Goal: Task Accomplishment & Management: Manage account settings

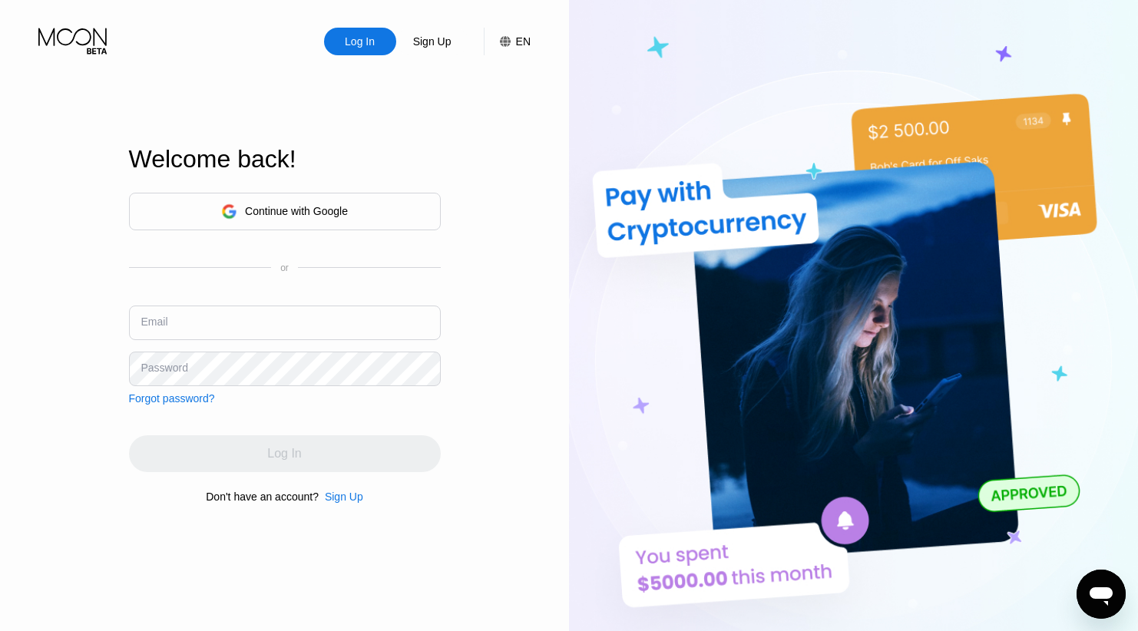
click at [171, 319] on input "text" at bounding box center [285, 323] width 312 height 35
paste input "[EMAIL_ADDRESS][DOMAIN_NAME]"
type input "[EMAIL_ADDRESS][DOMAIN_NAME]"
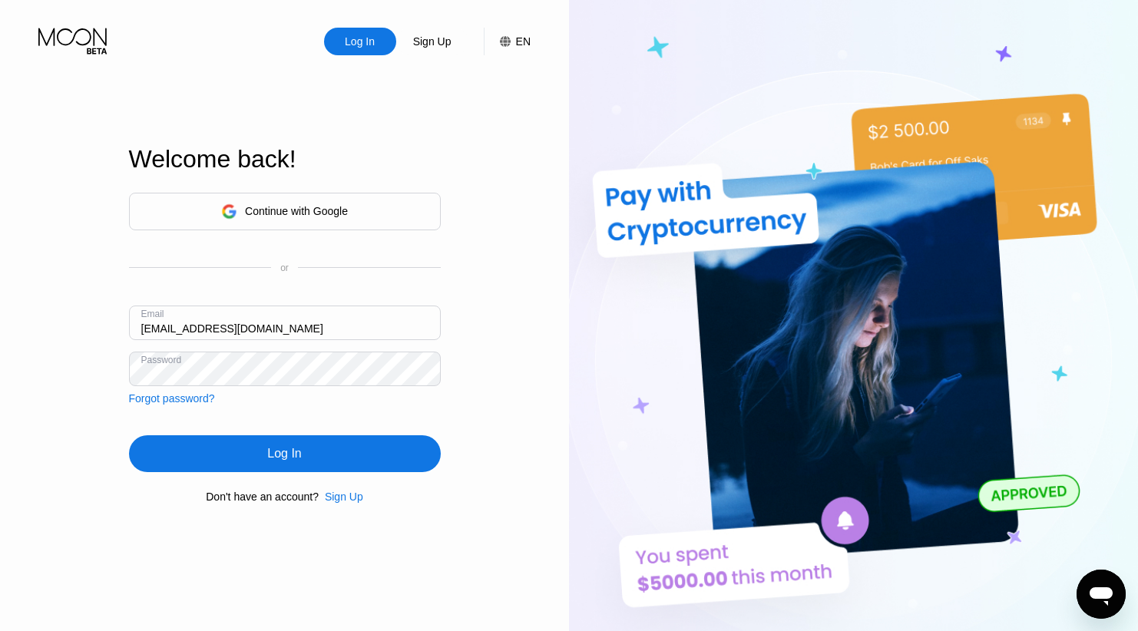
click at [291, 454] on div "Log In" at bounding box center [284, 453] width 34 height 15
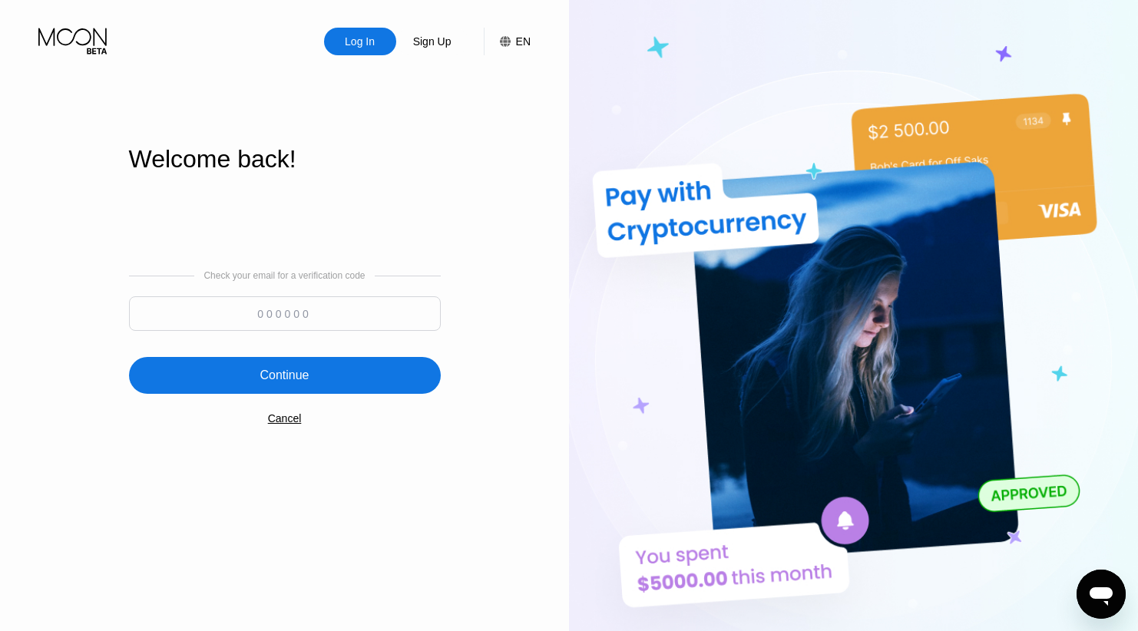
click at [334, 313] on input at bounding box center [285, 314] width 312 height 35
paste input "413279"
type input "413279"
click at [333, 368] on div "Continue" at bounding box center [285, 375] width 312 height 37
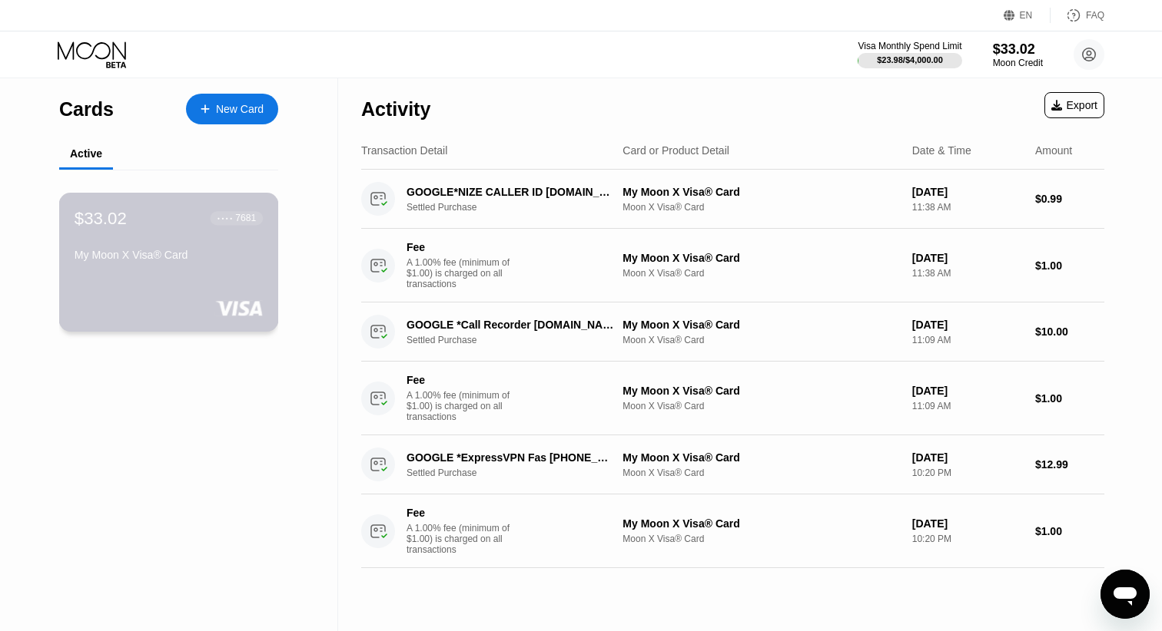
click at [112, 236] on div "$33.02 ● ● ● ● 7681 My Moon X Visa® Card" at bounding box center [169, 237] width 188 height 59
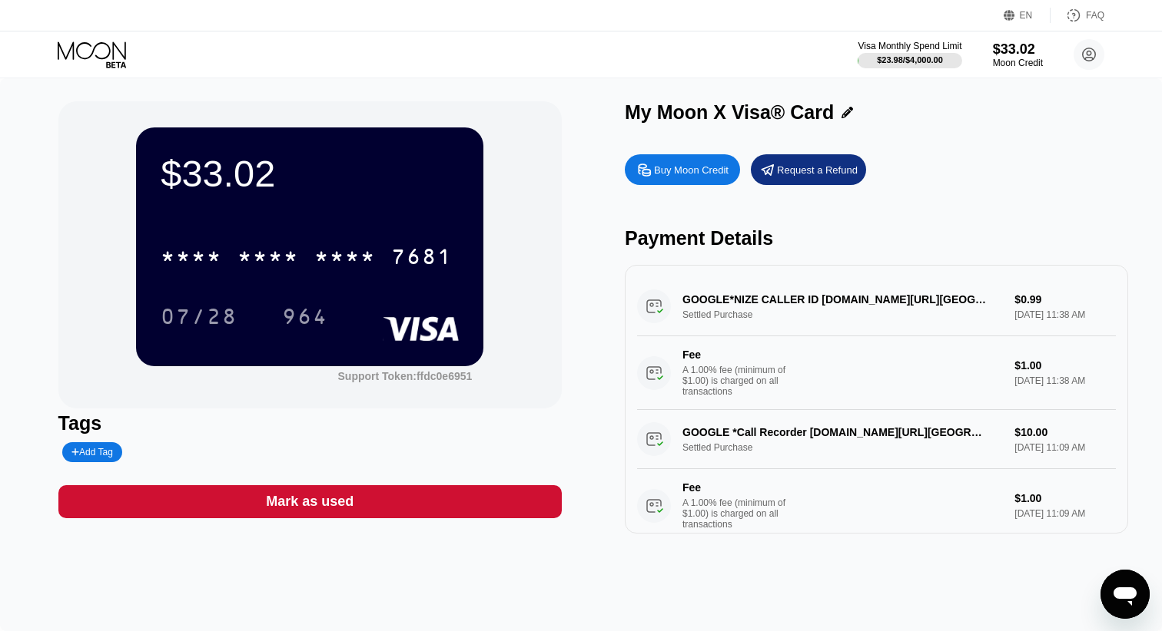
click at [238, 174] on div "$33.02" at bounding box center [310, 173] width 298 height 43
copy div "$33.02"
